Goal: Task Accomplishment & Management: Manage account settings

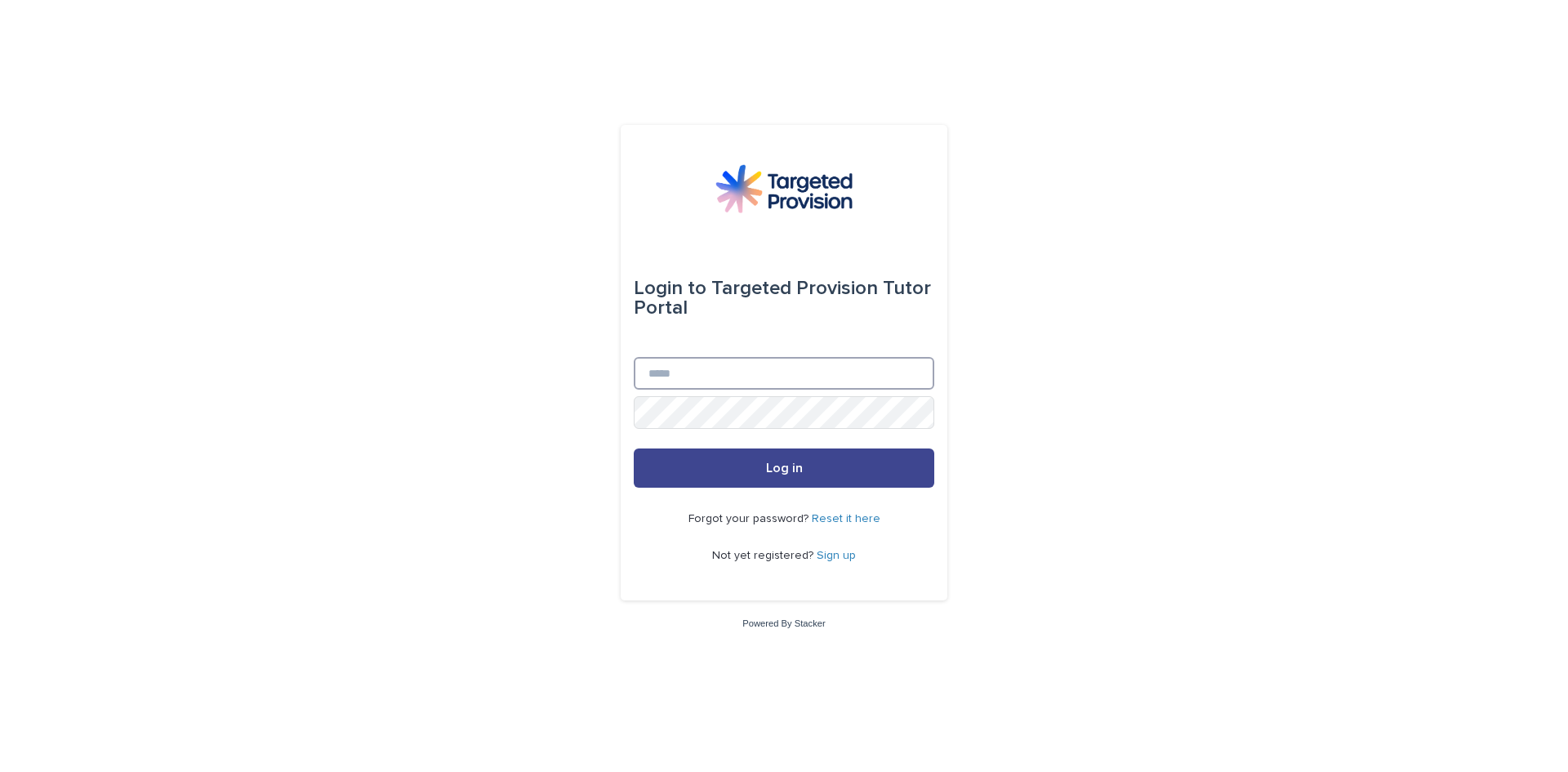
type input "**********"
click at [766, 471] on span "Log in" at bounding box center [784, 468] width 37 height 13
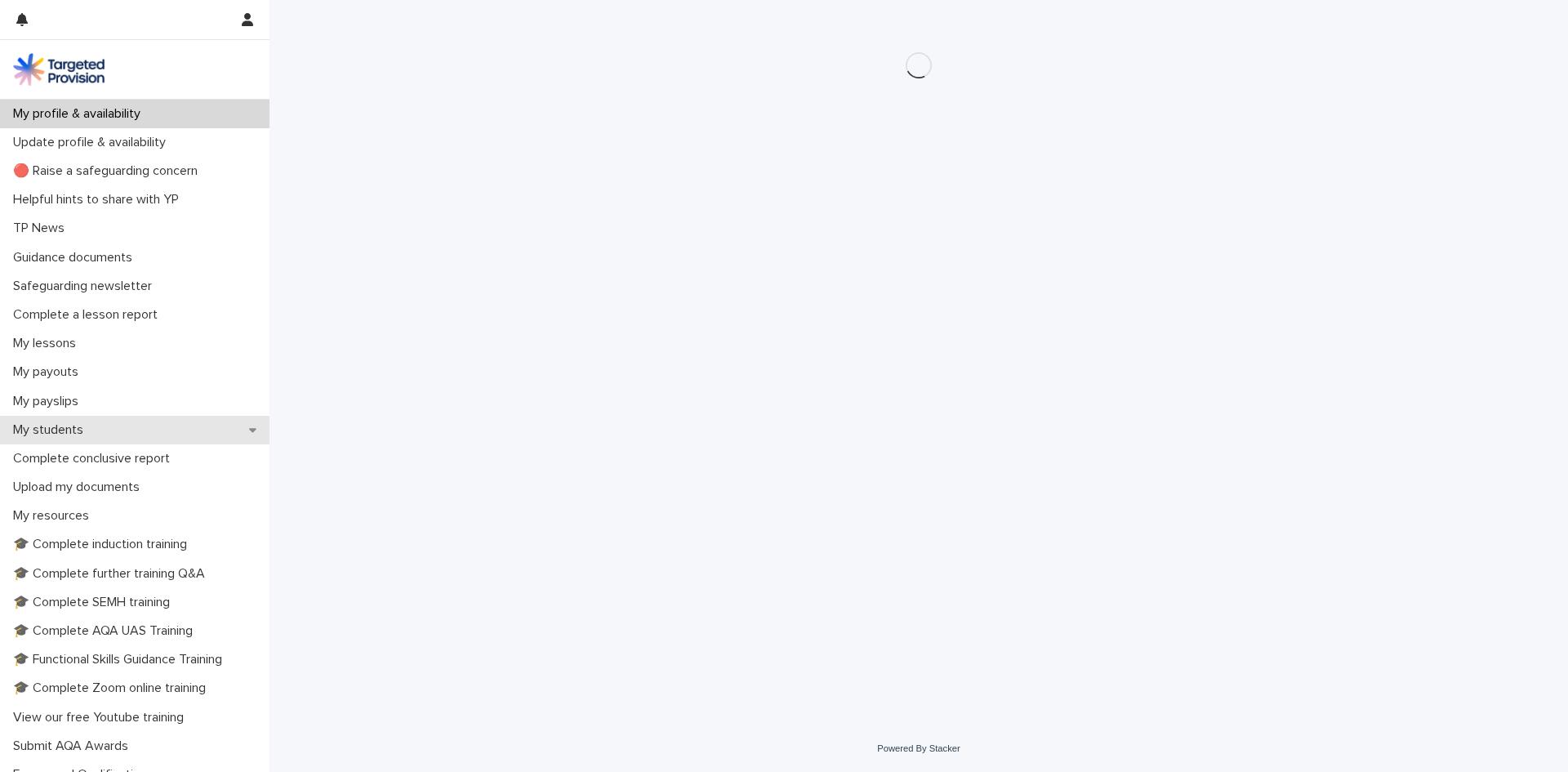
click at [63, 433] on p "My students" at bounding box center [51, 430] width 90 height 16
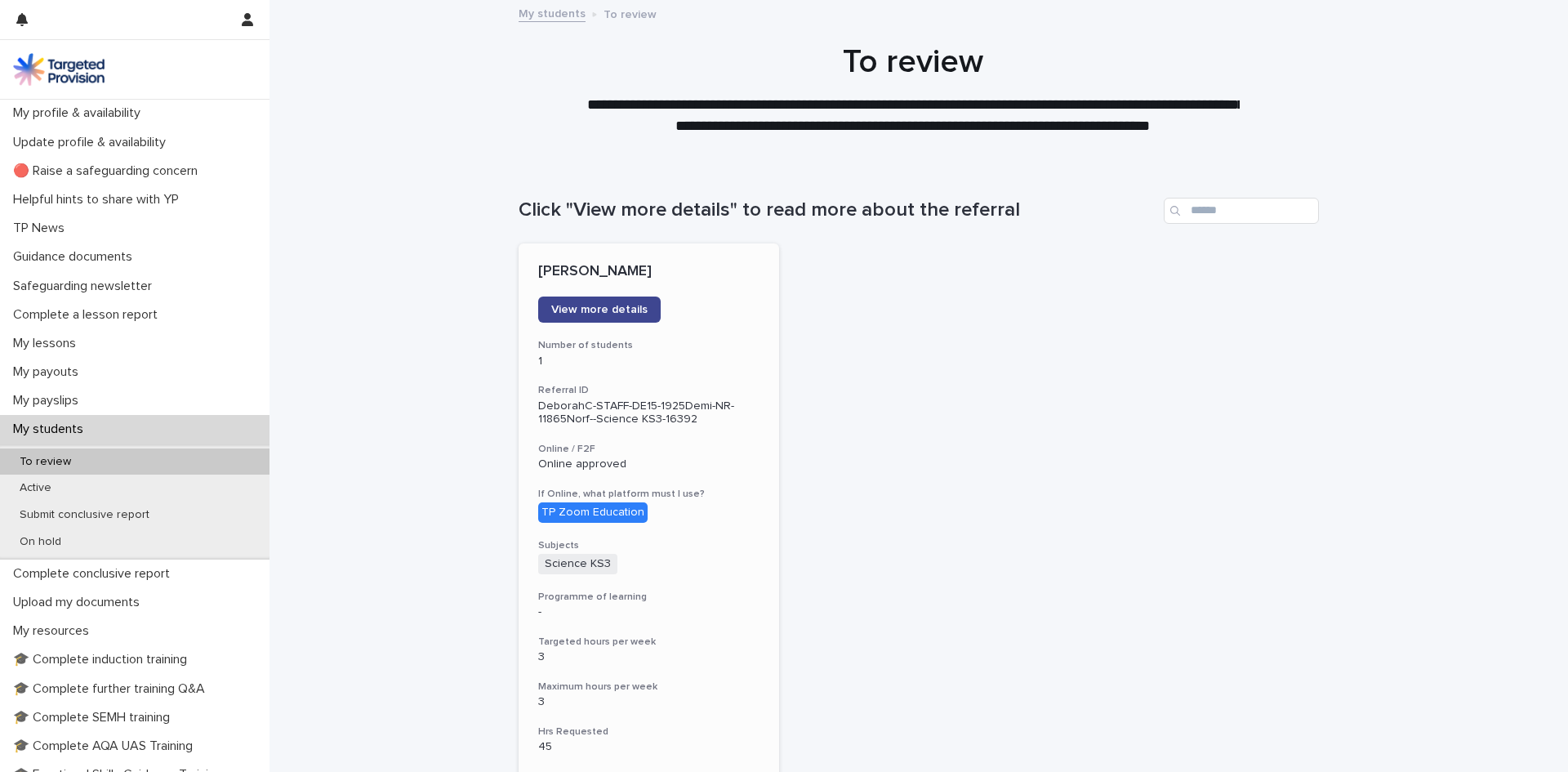
click at [576, 309] on span "View more details" at bounding box center [599, 310] width 96 height 11
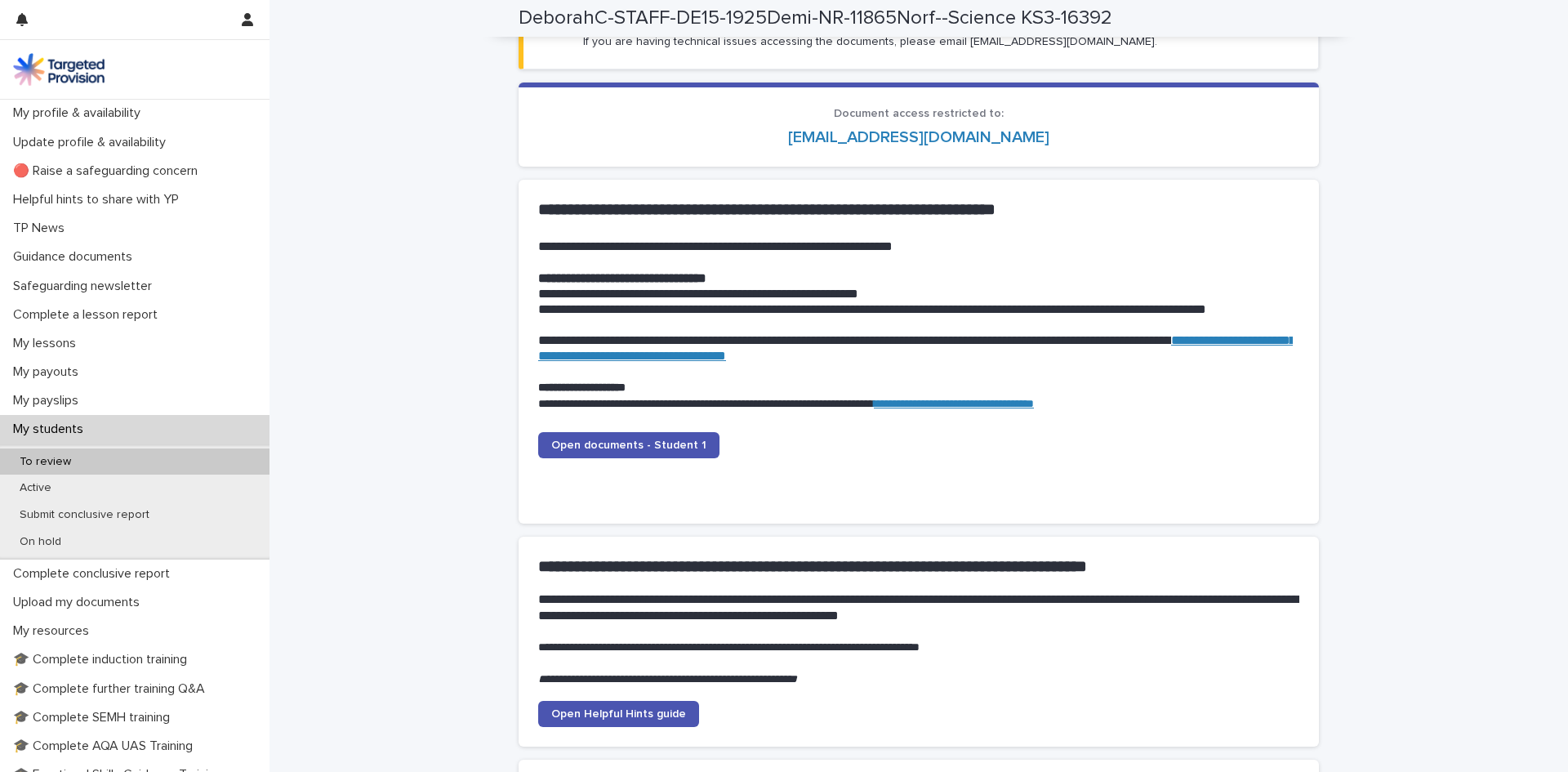
scroll to position [1515, 0]
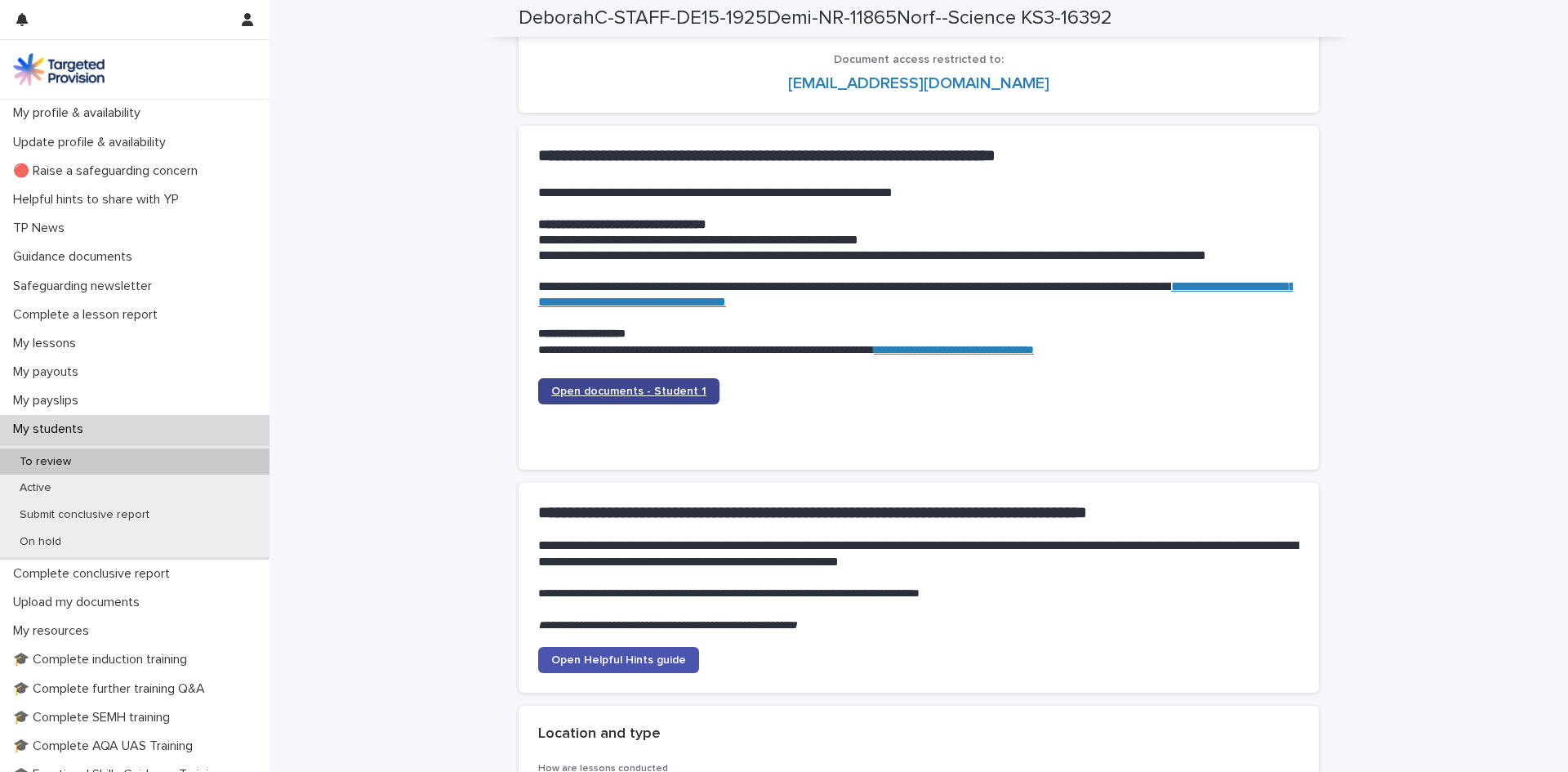
click at [663, 384] on link "Open documents - Student 1" at bounding box center [628, 391] width 182 height 26
click at [614, 388] on span "Open documents - Student 1" at bounding box center [628, 391] width 155 height 11
click at [627, 387] on span "Open documents - Student 1" at bounding box center [628, 391] width 155 height 11
click at [656, 390] on span "Open documents - Student 1" at bounding box center [628, 391] width 155 height 11
click at [590, 390] on span "Open documents - Student 1" at bounding box center [628, 391] width 155 height 11
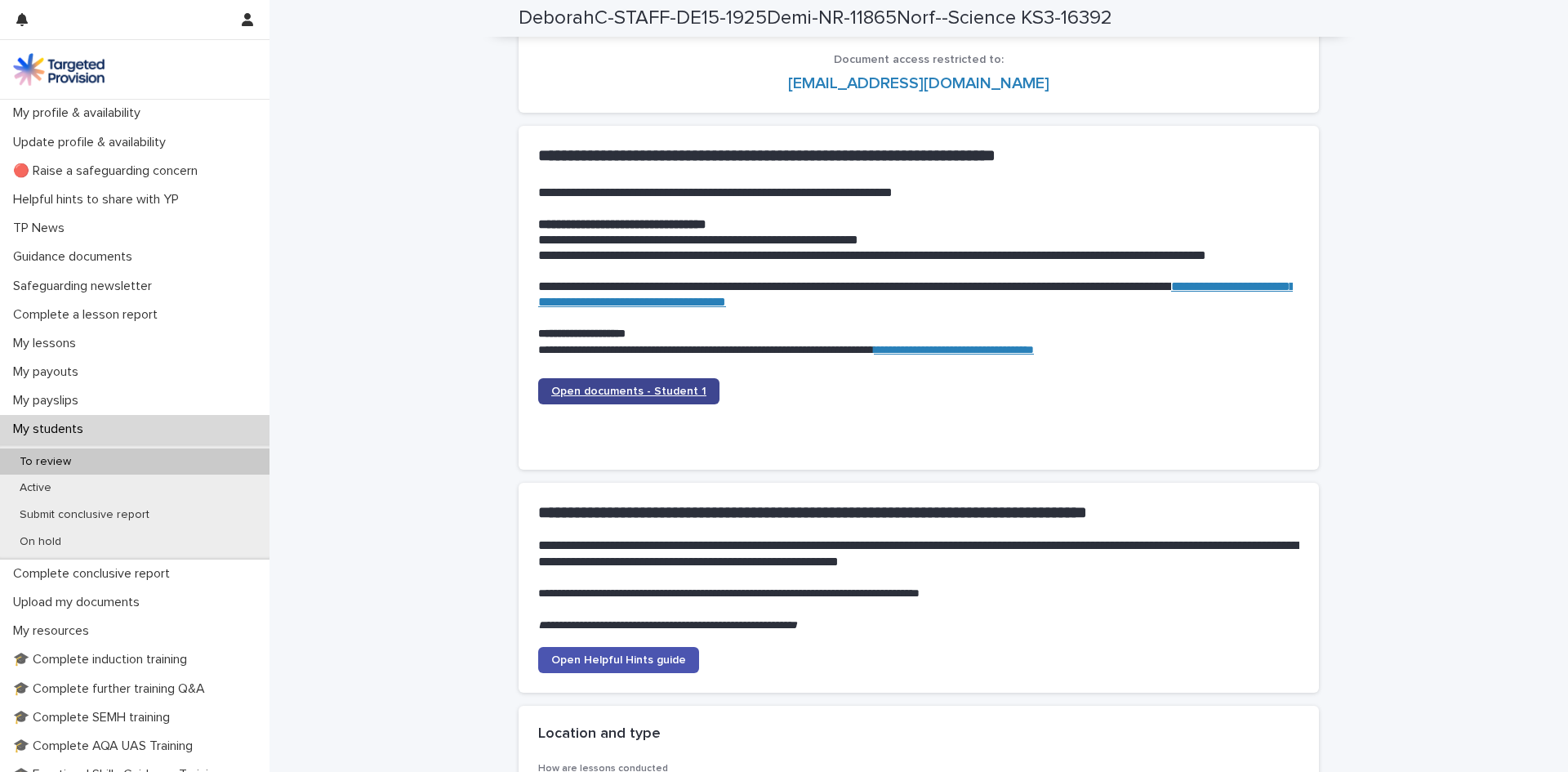
click at [663, 388] on span "Open documents - Student 1" at bounding box center [628, 391] width 155 height 11
click at [662, 388] on span "Open documents - Student 1" at bounding box center [628, 391] width 155 height 11
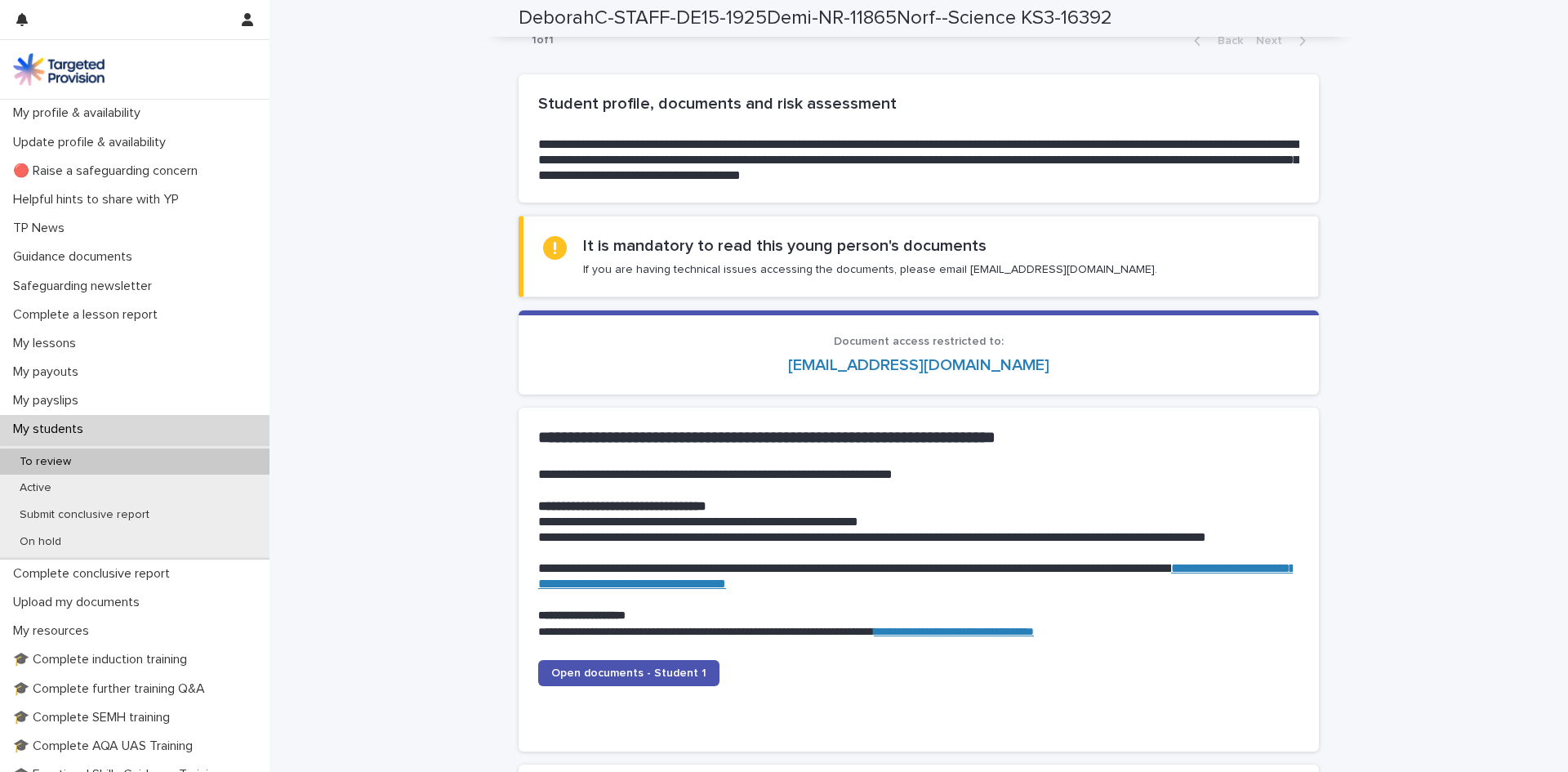
scroll to position [1239, 0]
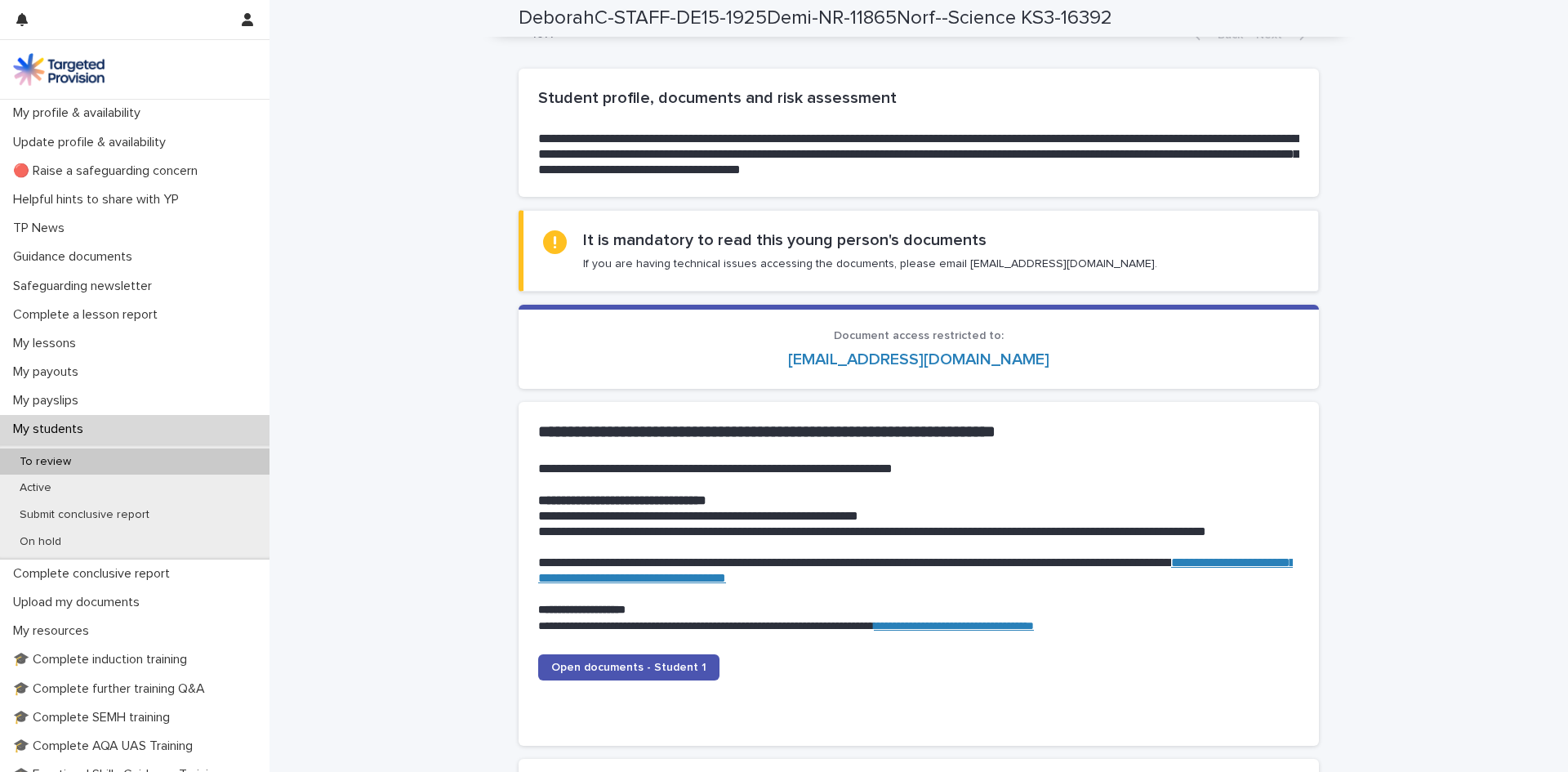
click at [67, 461] on p "To review" at bounding box center [45, 462] width 77 height 14
